Goal: Ask a question: Seek information or help from site administrators or community

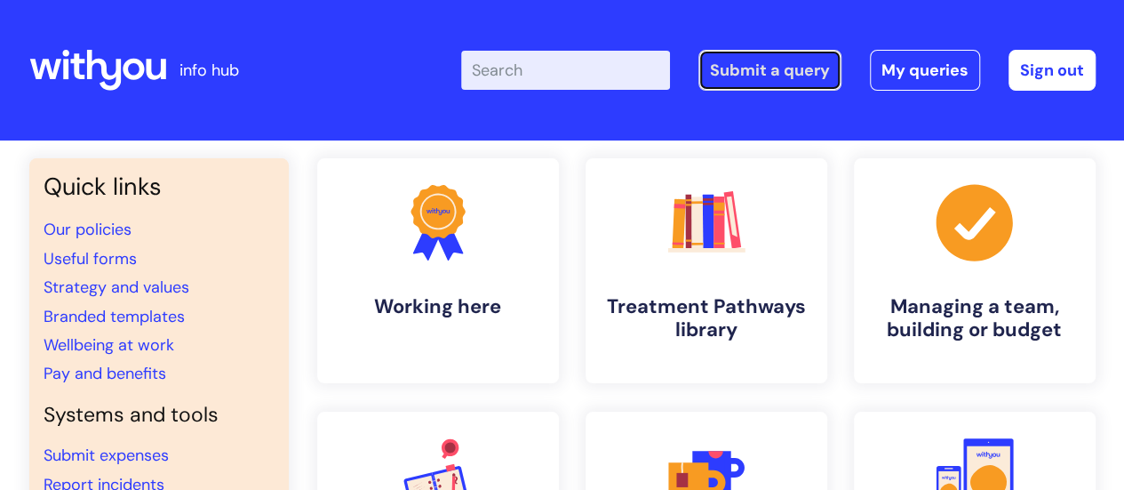
click at [788, 76] on link "Submit a query" at bounding box center [770, 70] width 143 height 41
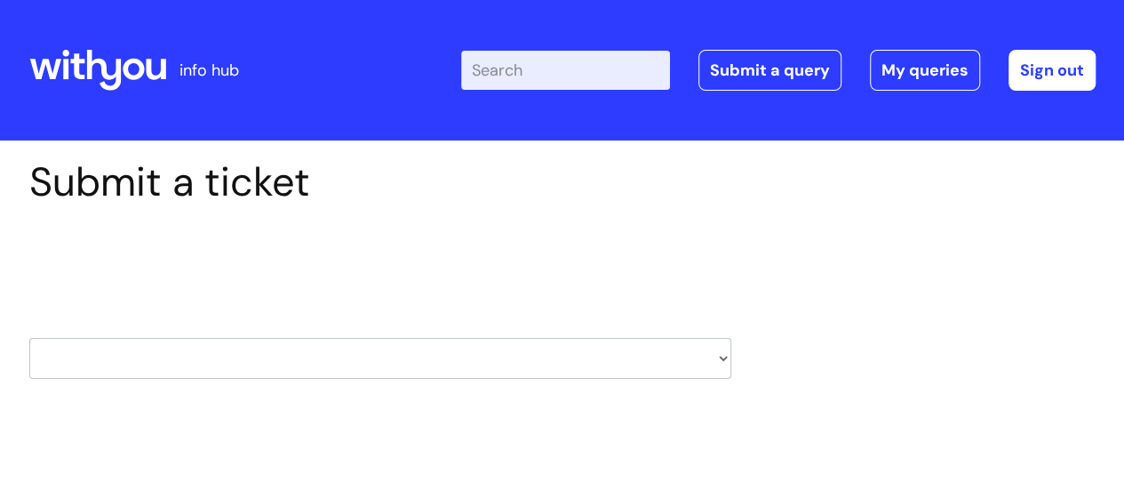
click at [721, 351] on select "HR / People IT and Support Clinical Drug Alerts Finance Accounts Data Support T…" at bounding box center [380, 358] width 702 height 41
select select "it_and_support"
click at [29, 338] on select "HR / People IT and Support Clinical Drug Alerts Finance Accounts Data Support T…" at bounding box center [380, 358] width 702 height 41
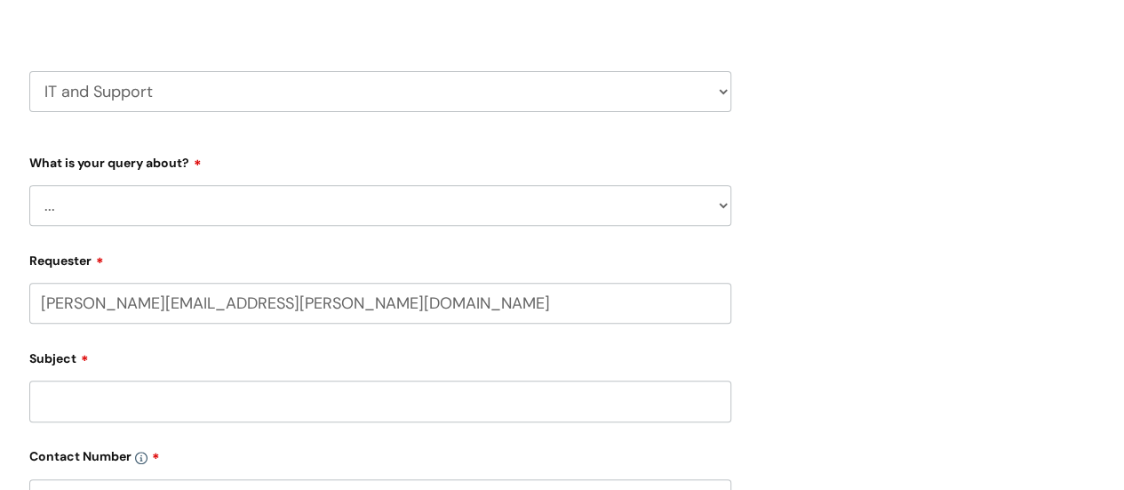
scroll to position [268, 0]
click at [494, 216] on select "... Mobile Phone Reset & MFA Accounts, Starters and Leavers IT Hardware issue I…" at bounding box center [380, 203] width 702 height 41
select select "Something Else"
click at [29, 183] on select "... Mobile Phone Reset & MFA Accounts, Starters and Leavers IT Hardware issue I…" at bounding box center [380, 203] width 702 height 41
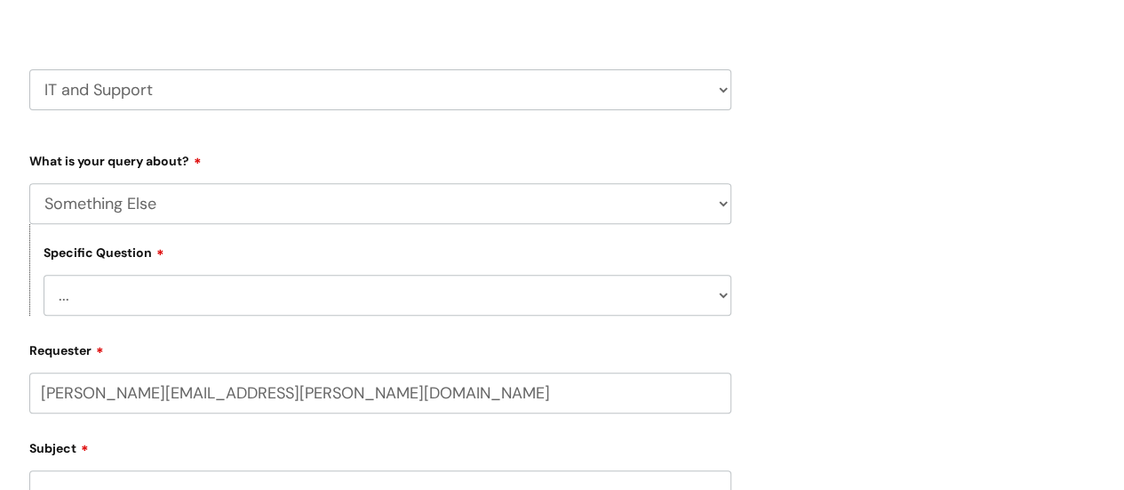
click at [108, 299] on select "... My problem is not listed" at bounding box center [388, 295] width 688 height 41
select select "My problem is not listed"
click at [44, 275] on select "... My problem is not listed" at bounding box center [388, 295] width 688 height 41
click at [227, 483] on input "Subject" at bounding box center [380, 490] width 702 height 41
click at [155, 482] on input "Subject" at bounding box center [380, 490] width 702 height 41
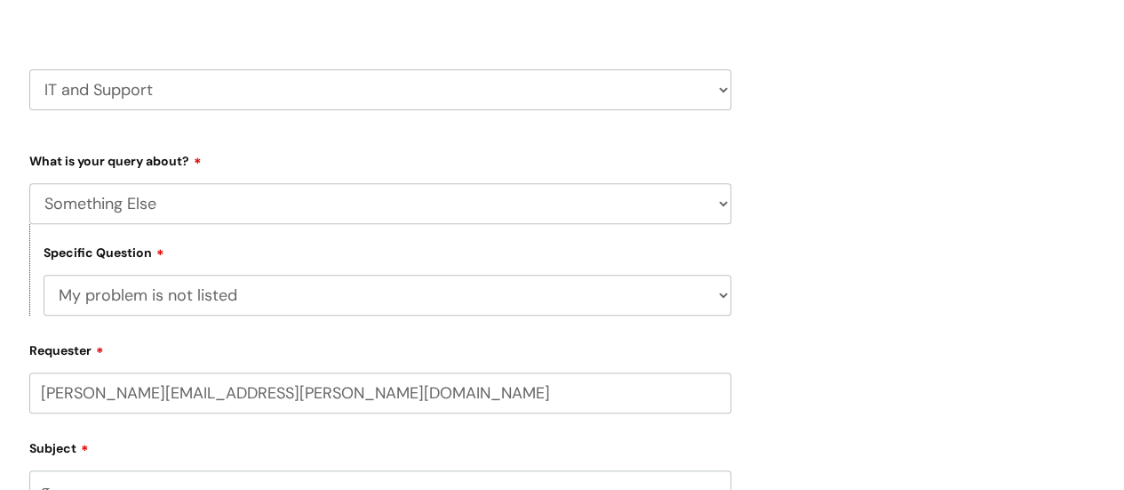
scroll to position [281, 0]
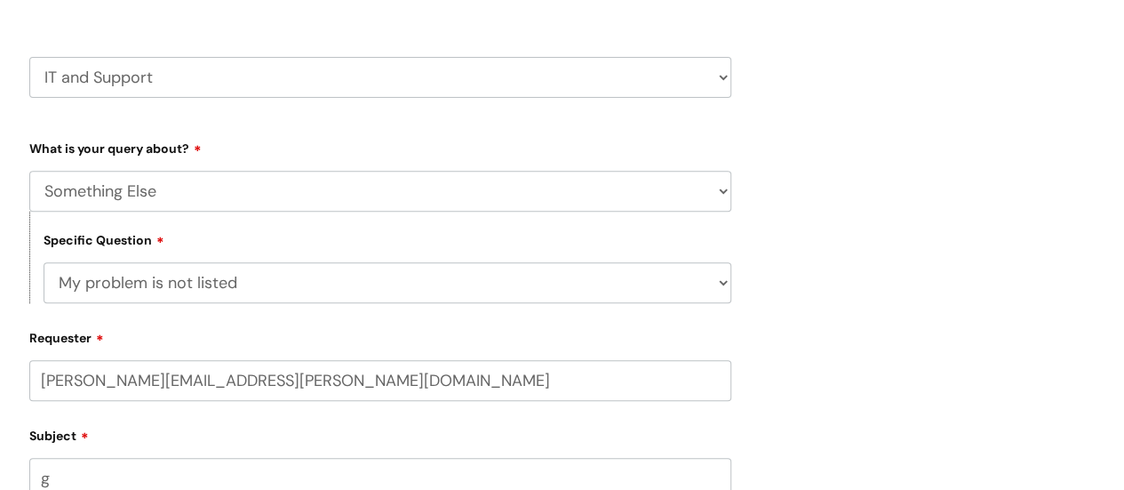
type input "g"
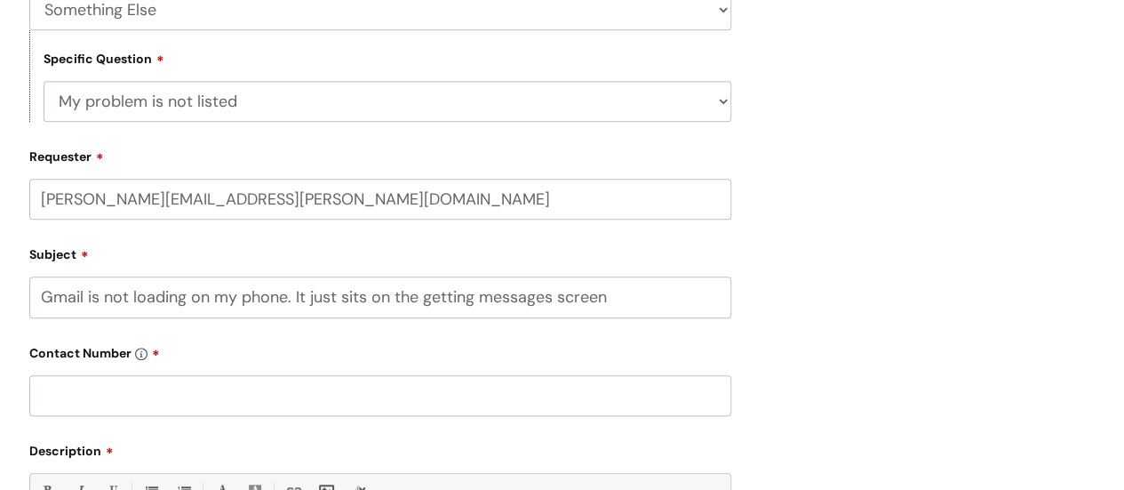
scroll to position [482, 0]
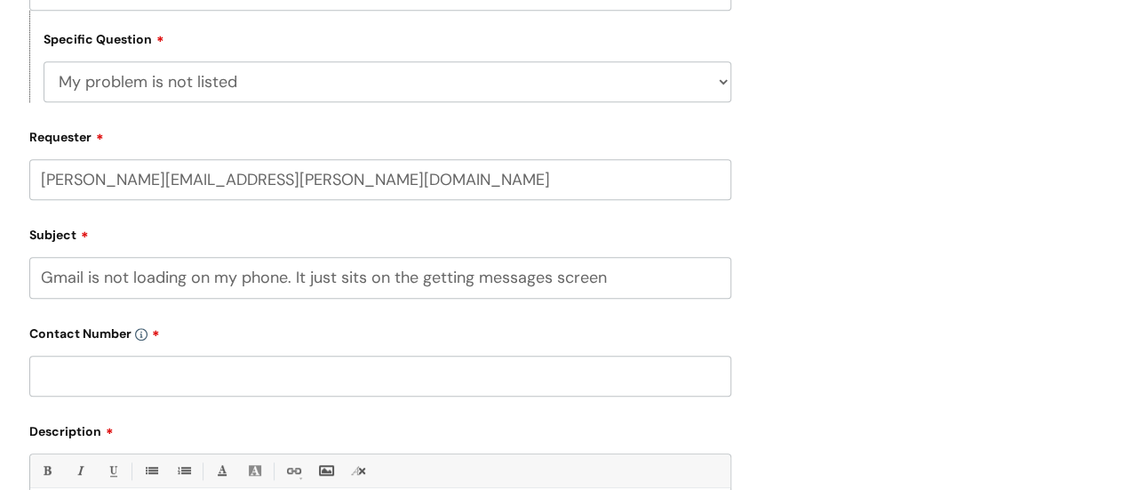
click at [614, 280] on input "Gmail is not loading on my phone. It just sits on the getting messages screen" at bounding box center [380, 277] width 702 height 41
type input "Gmail is not loading on my phone. It just sits on the getting messages screen."
click at [169, 380] on input "text" at bounding box center [380, 376] width 702 height 41
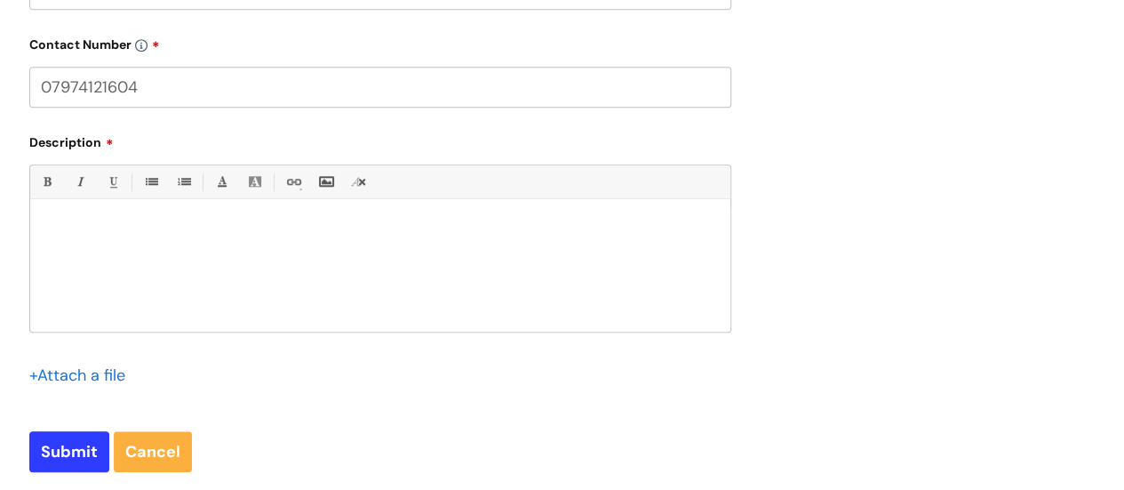
scroll to position [777, 0]
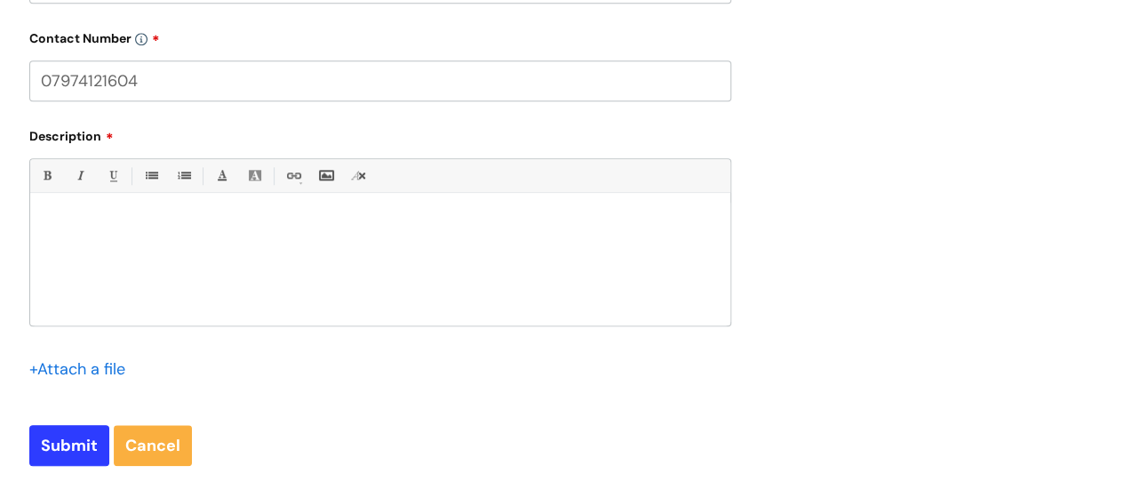
type input "07974121604"
click at [102, 250] on div at bounding box center [380, 264] width 700 height 123
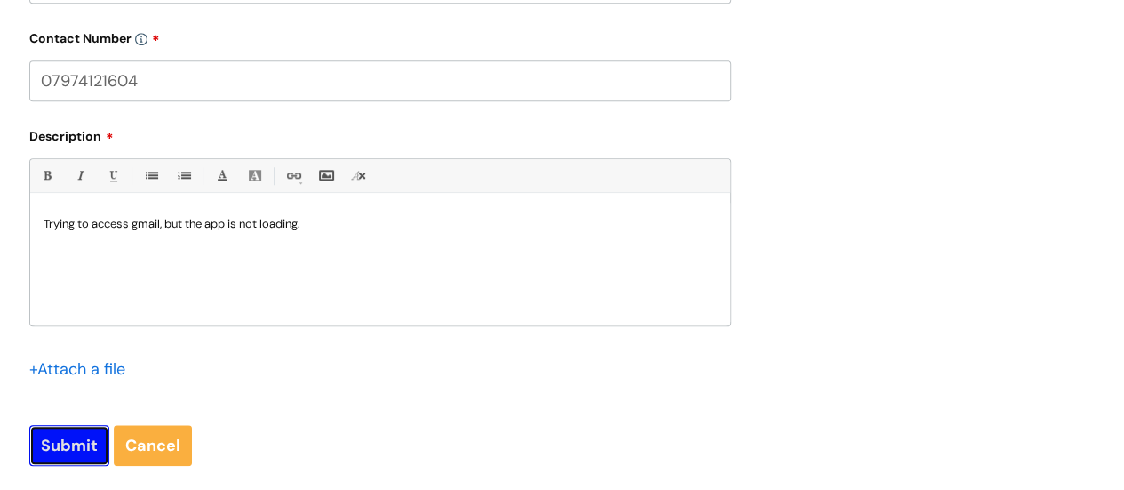
click at [80, 442] on input "Submit" at bounding box center [69, 445] width 80 height 41
type input "Please Wait..."
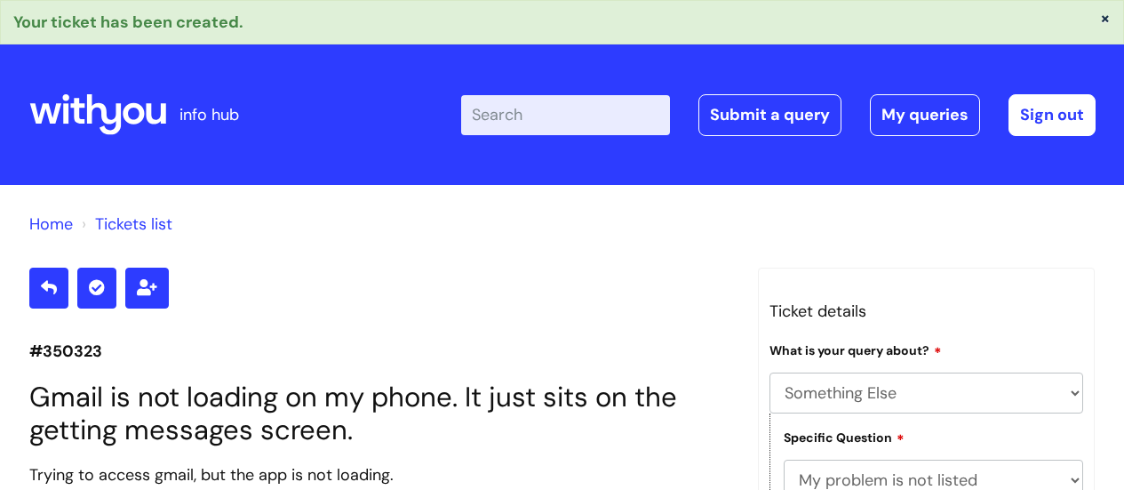
select select "Something Else"
select select "My problem is not listed"
